Goal: Find specific page/section: Find specific page/section

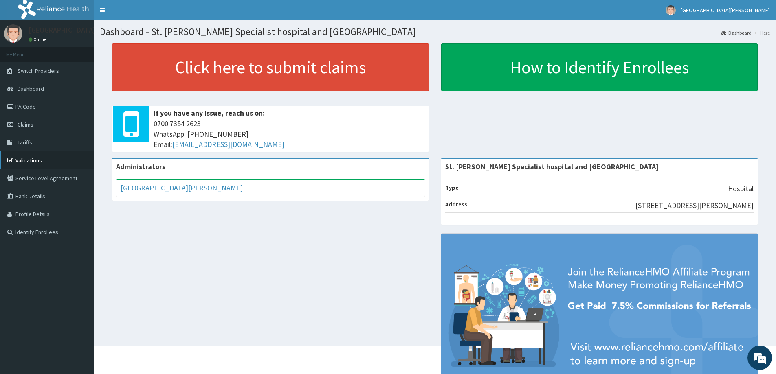
click at [32, 164] on link "Validations" at bounding box center [47, 161] width 94 height 18
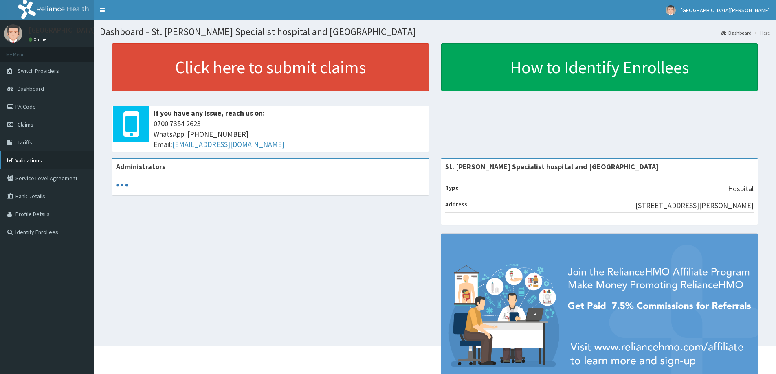
click at [33, 157] on link "Validations" at bounding box center [47, 161] width 94 height 18
